Goal: Task Accomplishment & Management: Manage account settings

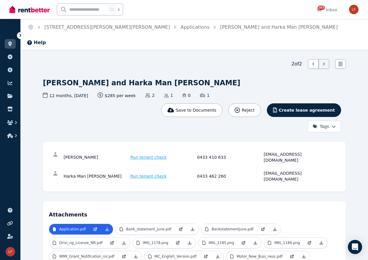
click at [30, 23] on ol "Home [STREET_ADDRESS][PERSON_NAME][PERSON_NAME] Applications [PERSON_NAME] and …" at bounding box center [183, 27] width 324 height 17
drag, startPoint x: 236, startPoint y: 142, endPoint x: 182, endPoint y: 140, distance: 53.8
click at [182, 151] on div "[PERSON_NAME] Run tenant check 0433 410 633 [EMAIL_ADDRESS][DOMAIN_NAME]" at bounding box center [196, 157] width 265 height 12
copy div "0433 410 633"
click at [31, 29] on icon "Breadcrumb" at bounding box center [31, 27] width 6 height 6
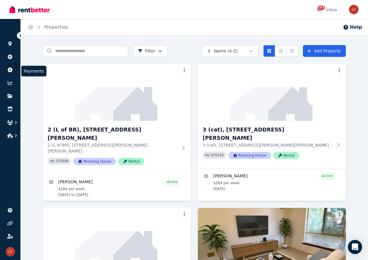
click at [12, 69] on icon at bounding box center [10, 69] width 5 height 5
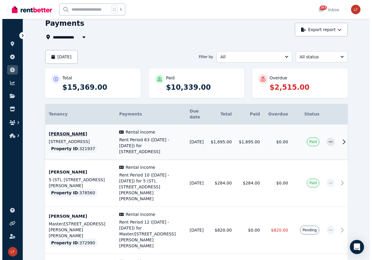
scroll to position [56, 0]
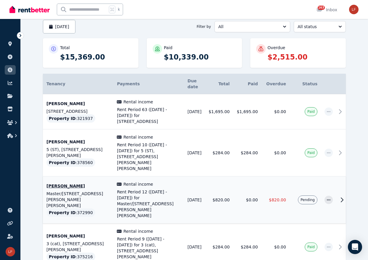
click at [289, 177] on td "$820.00" at bounding box center [275, 199] width 28 height 47
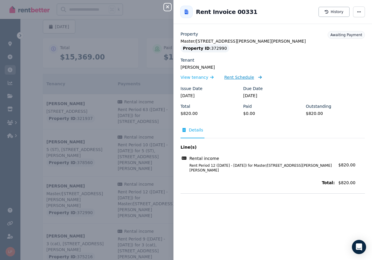
click at [248, 77] on span "Rent Schedule" at bounding box center [239, 77] width 30 height 6
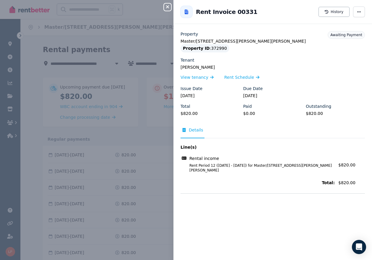
click at [135, 123] on div "Close panel Back to Rent Invoice 00331 History Property Master/[STREET_ADDRESS]…" at bounding box center [186, 130] width 372 height 260
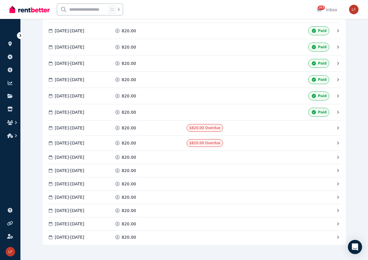
scroll to position [188, 0]
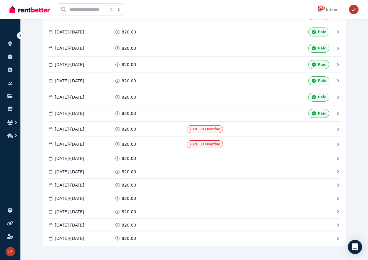
click at [290, 135] on div "[DATE] - [DATE] 820.00 Paid [DATE] - [DATE] 820.00 Paid [DATE] - [DATE] 820.00 …" at bounding box center [194, 102] width 303 height 288
click at [319, 127] on div "Mark as Paid" at bounding box center [294, 129] width 70 height 8
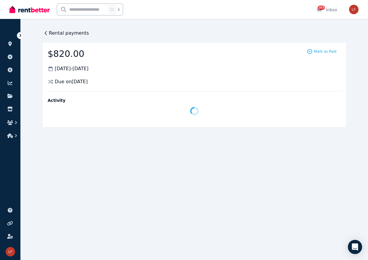
scroll to position [0, 0]
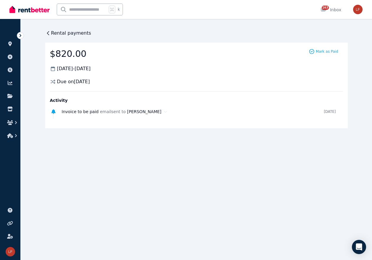
click at [75, 30] on span "Rental payments" at bounding box center [71, 33] width 40 height 7
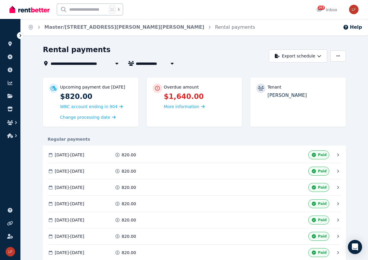
scroll to position [195, 0]
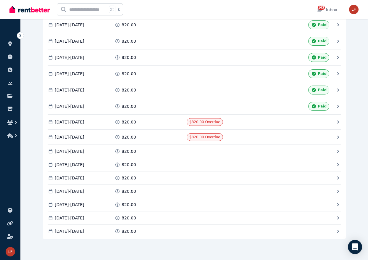
click at [313, 106] on icon at bounding box center [314, 106] width 4 height 4
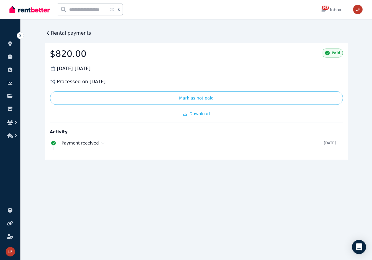
click at [64, 33] on span "Rental payments" at bounding box center [71, 33] width 40 height 7
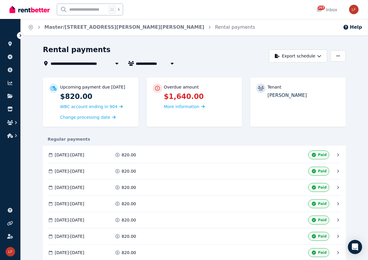
scroll to position [195, 0]
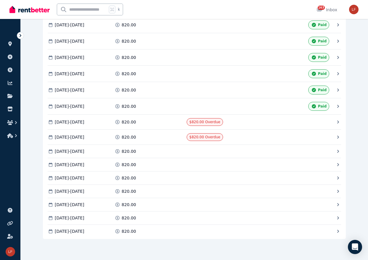
click at [325, 119] on div "Mark as Paid" at bounding box center [294, 122] width 70 height 8
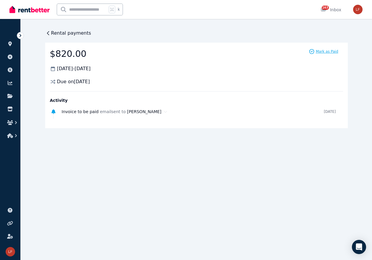
click at [325, 50] on span "Mark as Paid" at bounding box center [327, 51] width 22 height 5
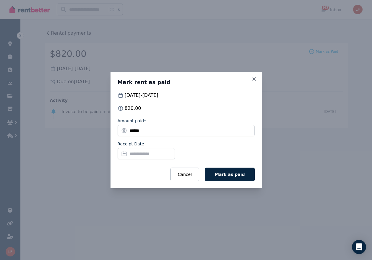
click at [153, 155] on input "Receipt Date" at bounding box center [146, 153] width 57 height 11
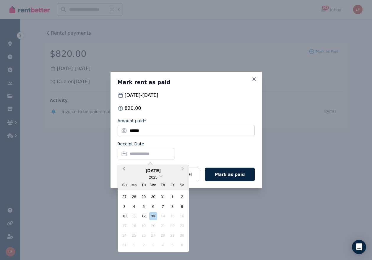
click at [123, 166] on button "Previous Month" at bounding box center [123, 169] width 9 height 9
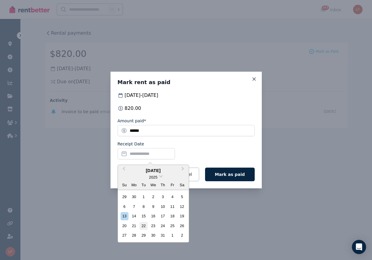
click at [145, 223] on div "22" at bounding box center [144, 225] width 8 height 8
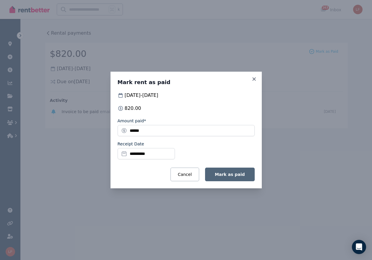
click at [238, 176] on span "Mark as paid" at bounding box center [230, 174] width 30 height 5
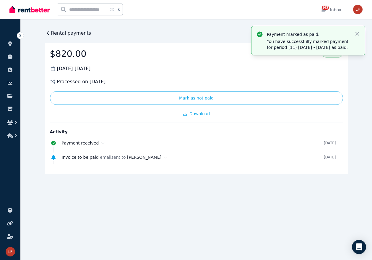
click at [52, 35] on span "Rental payments" at bounding box center [71, 33] width 40 height 7
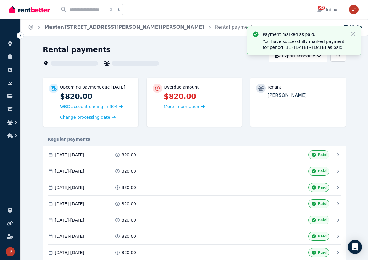
scroll to position [122, 0]
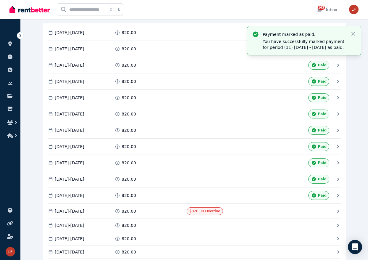
click at [217, 209] on span "$820.00 Overdue" at bounding box center [204, 211] width 31 height 4
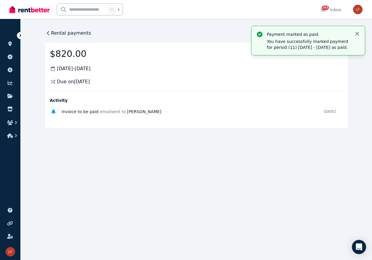
click at [359, 34] on icon "button" at bounding box center [358, 34] width 6 height 6
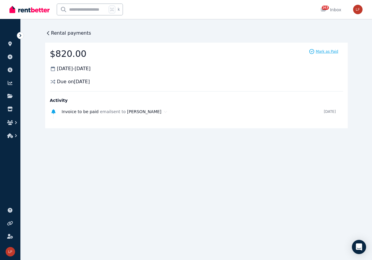
click at [329, 52] on span "Mark as Paid" at bounding box center [327, 51] width 22 height 5
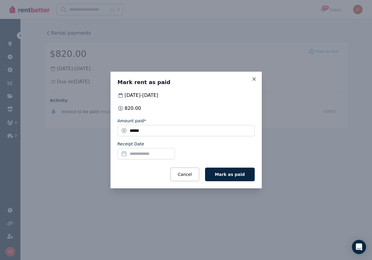
drag, startPoint x: 122, startPoint y: 153, endPoint x: 139, endPoint y: 156, distance: 16.8
click at [122, 153] on input "Receipt Date" at bounding box center [146, 153] width 57 height 11
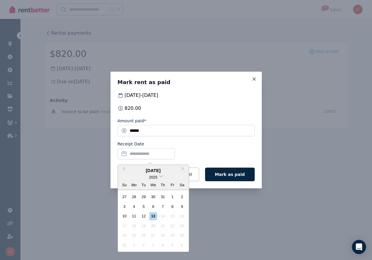
click at [123, 165] on div "[DATE] 2025 Su Mo Tu We Th Fr Sa" at bounding box center [153, 177] width 71 height 25
click at [124, 169] on span "Previous Month" at bounding box center [124, 169] width 0 height 9
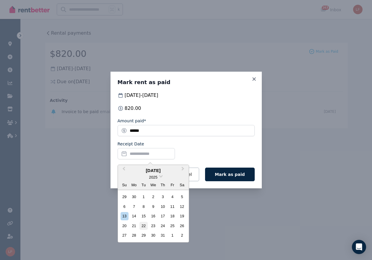
click at [144, 223] on div "22" at bounding box center [144, 225] width 8 height 8
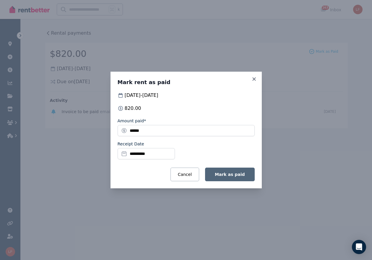
click at [228, 173] on span "Mark as paid" at bounding box center [230, 174] width 30 height 5
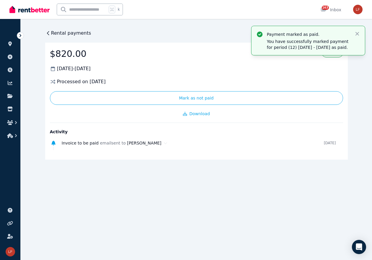
click at [254, 82] on div "Processed on [DATE]" at bounding box center [196, 81] width 293 height 7
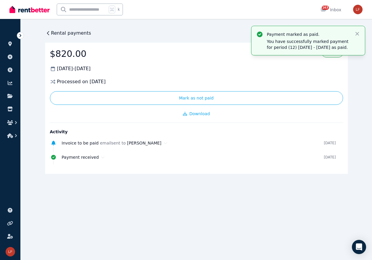
click at [67, 32] on span "Rental payments" at bounding box center [71, 33] width 40 height 7
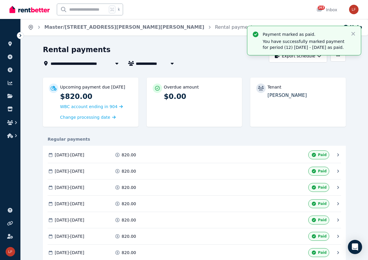
click at [32, 29] on icon "Breadcrumb" at bounding box center [31, 27] width 6 height 6
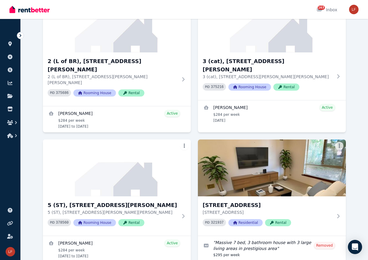
scroll to position [153, 0]
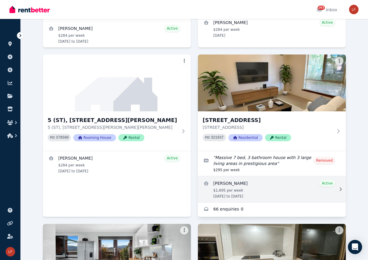
click at [262, 176] on link "View details for Korann Halvorsen" at bounding box center [272, 189] width 148 height 26
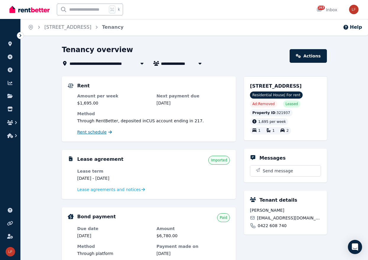
click at [98, 133] on span "Rent schedule" at bounding box center [91, 132] width 29 height 6
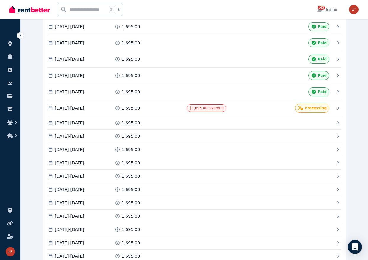
scroll to position [1080, 0]
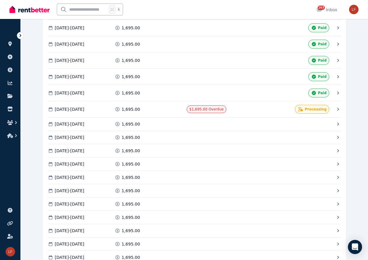
click at [318, 90] on div "Paid" at bounding box center [318, 92] width 21 height 9
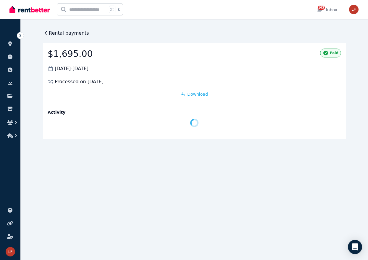
scroll to position [0, 0]
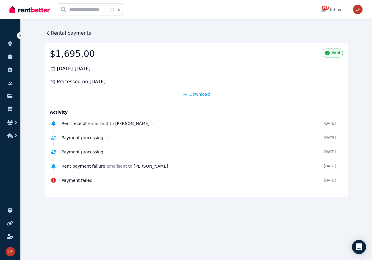
click at [65, 32] on span "Rental payments" at bounding box center [71, 33] width 40 height 7
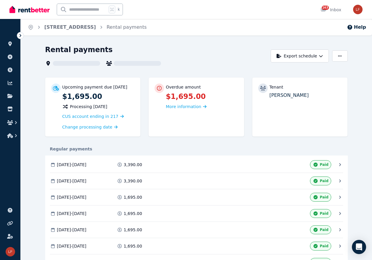
click at [65, 32] on ol "Home [STREET_ADDRESS] Rental payments" at bounding box center [87, 27] width 133 height 17
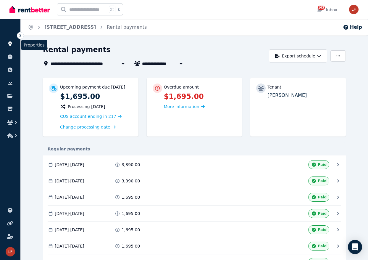
click at [9, 45] on icon at bounding box center [10, 43] width 6 height 5
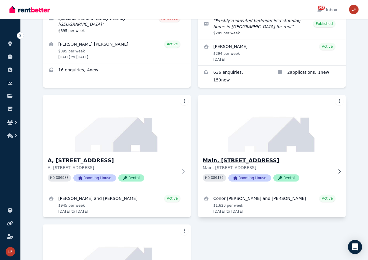
scroll to position [468, 0]
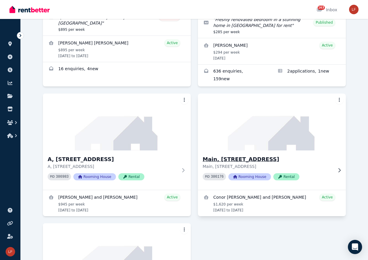
click at [227, 155] on h3 "Main, [STREET_ADDRESS]" at bounding box center [268, 159] width 130 height 8
